Goal: Task Accomplishment & Management: Manage account settings

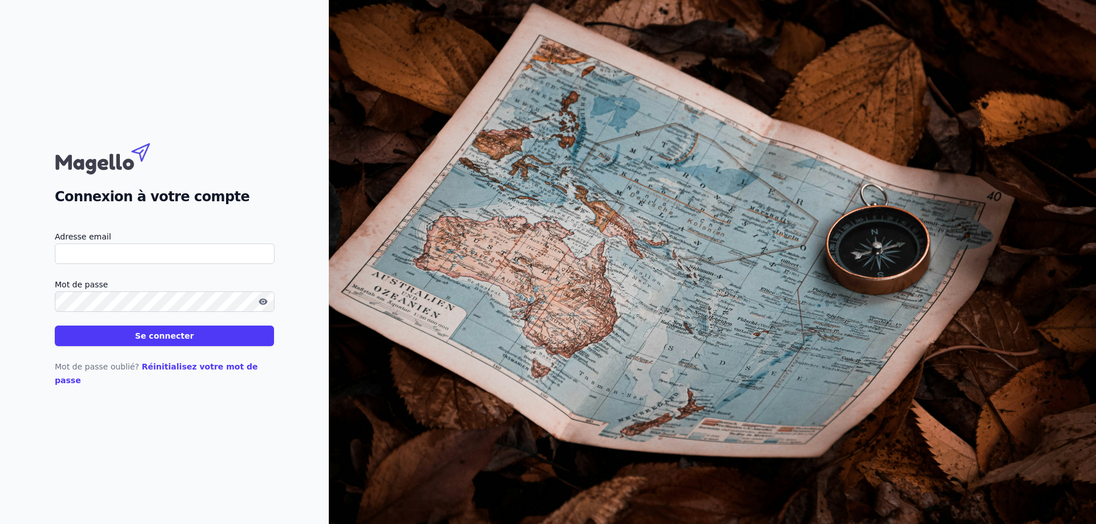
type input "info@pirletsprl.be"
click at [245, 341] on button "Se connecter" at bounding box center [164, 336] width 219 height 21
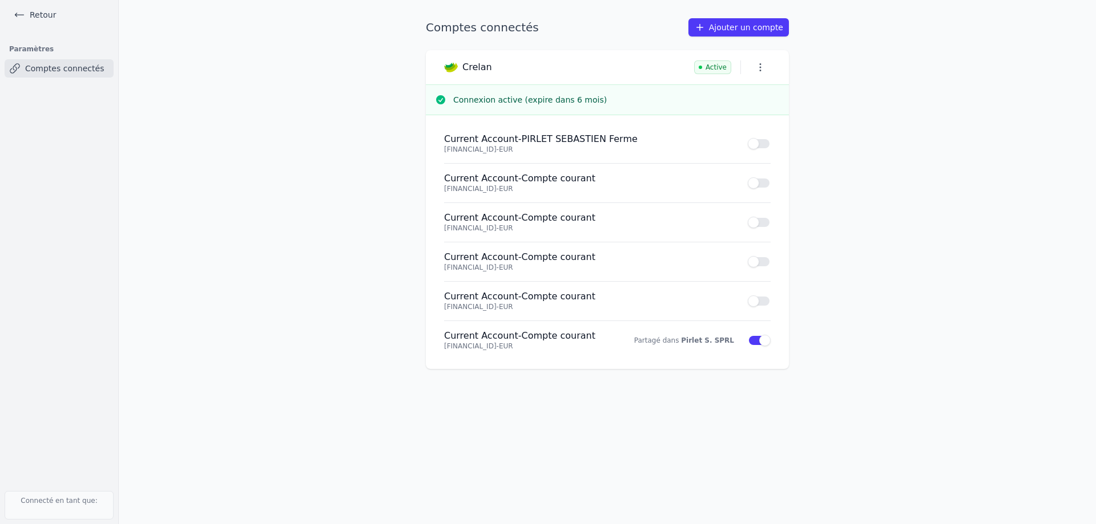
click at [49, 13] on link "Retour" at bounding box center [34, 15] width 51 height 16
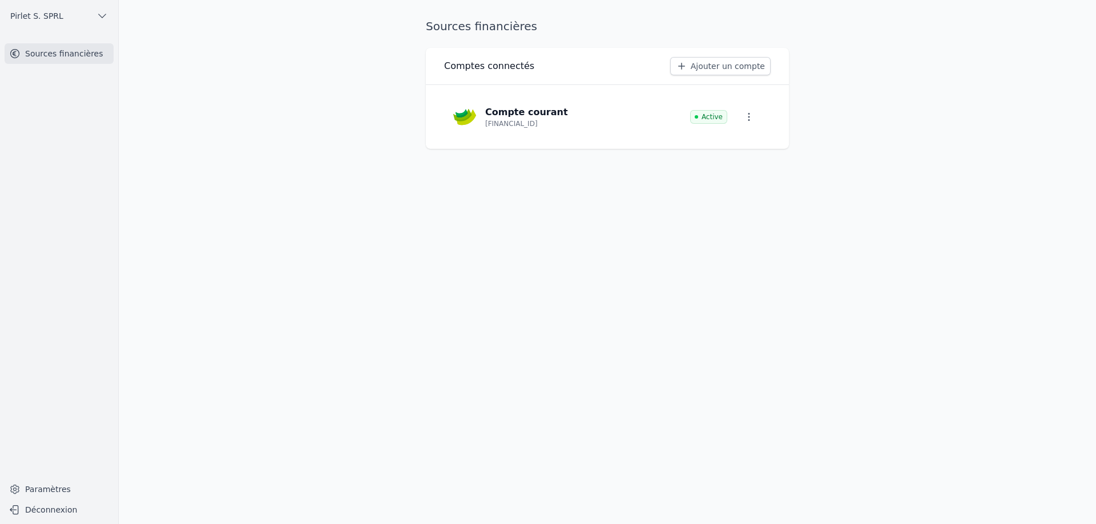
click at [56, 18] on span "Pirlet S. SPRL" at bounding box center [36, 15] width 53 height 11
click at [39, 508] on div at bounding box center [548, 262] width 1096 height 524
click at [25, 511] on button "Déconnexion" at bounding box center [59, 510] width 109 height 18
